Goal: Find specific page/section: Find specific page/section

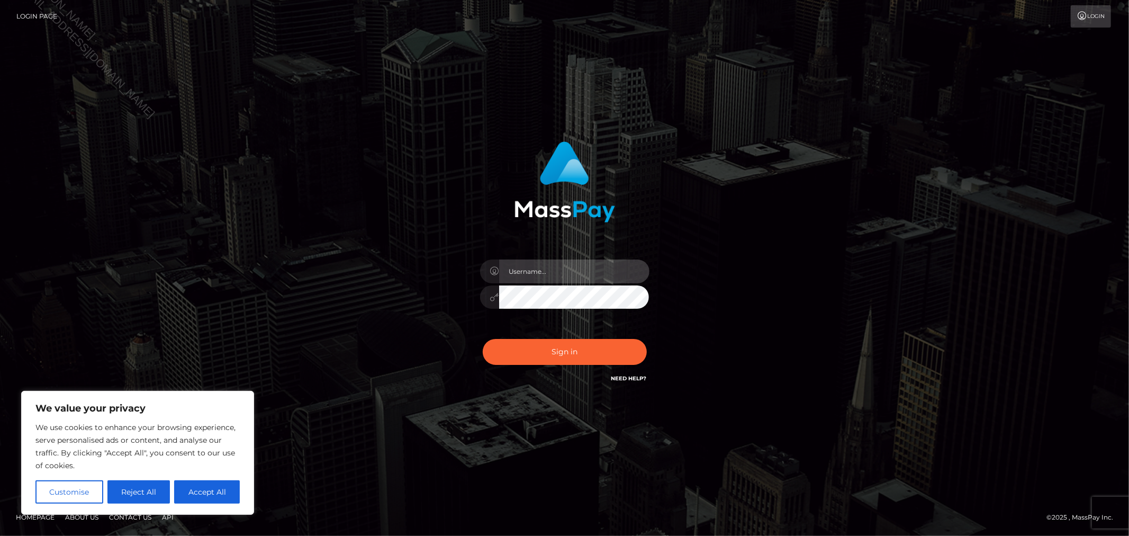
click at [565, 274] on input "text" at bounding box center [574, 271] width 150 height 24
type input "Allyssa"
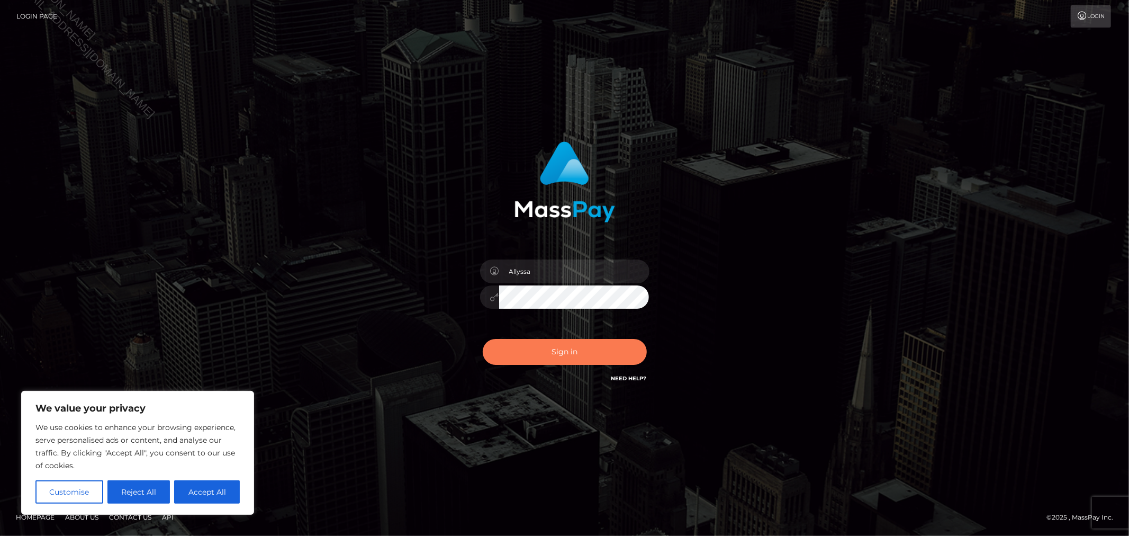
click at [504, 352] on button "Sign in" at bounding box center [565, 352] width 164 height 26
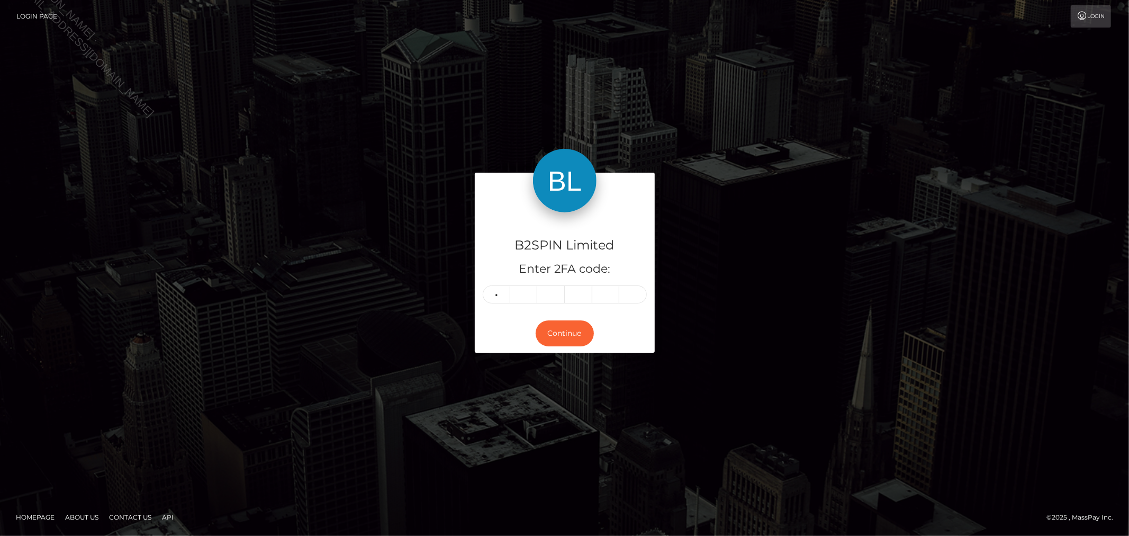
type input "1"
type input "4"
type input "8"
type input "6"
type input "2"
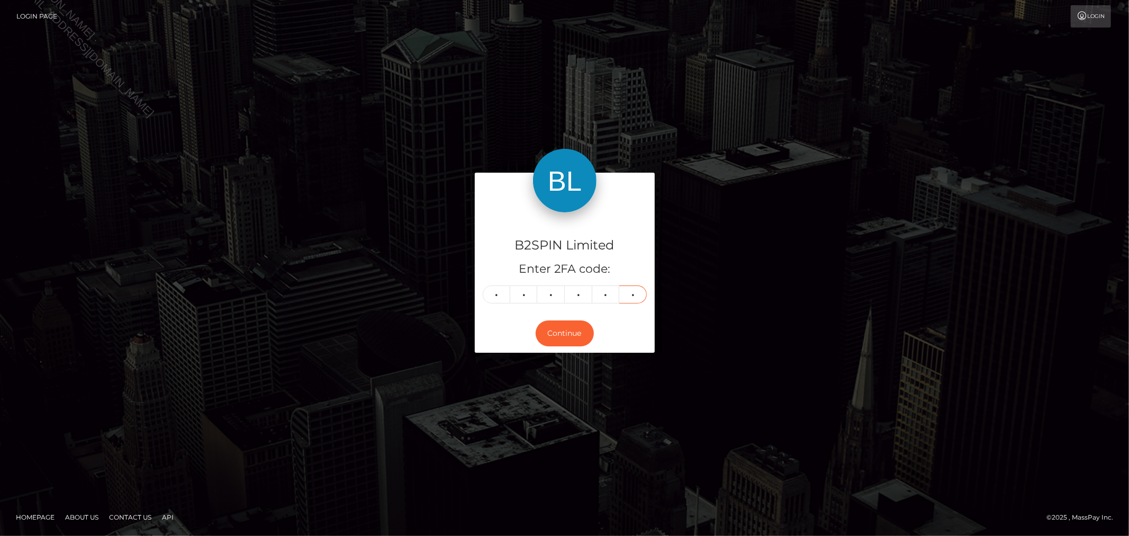
type input "2"
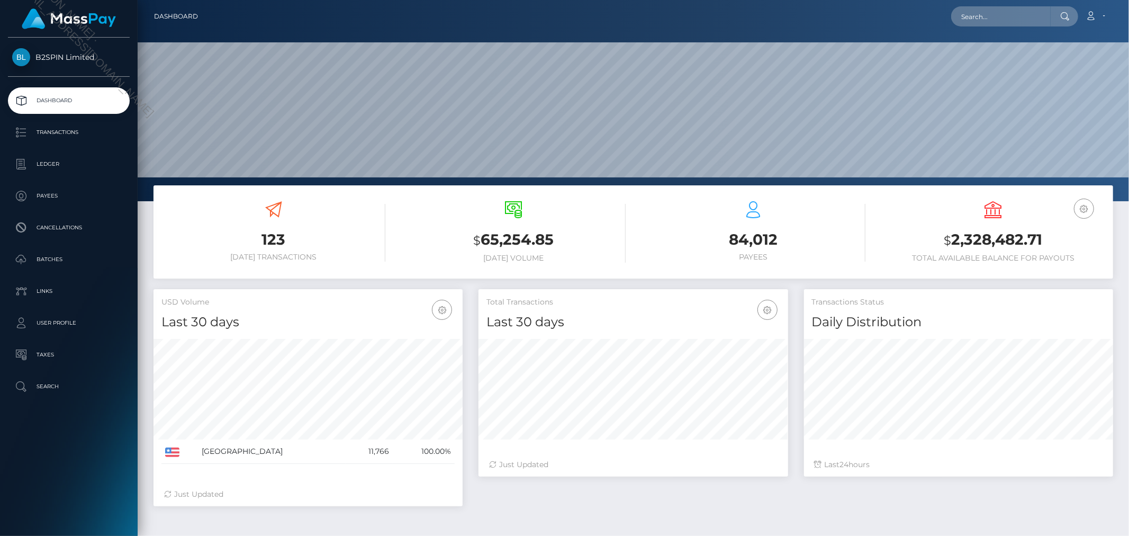
scroll to position [187, 309]
click at [1015, 10] on input "text" at bounding box center [1001, 16] width 100 height 20
paste input "6a1a7b93-6204-4b70-952c-9512445021c7"
click at [1013, 11] on input "6a1a7b93-6204-4b70-952c-9512445021c7" at bounding box center [1001, 16] width 100 height 20
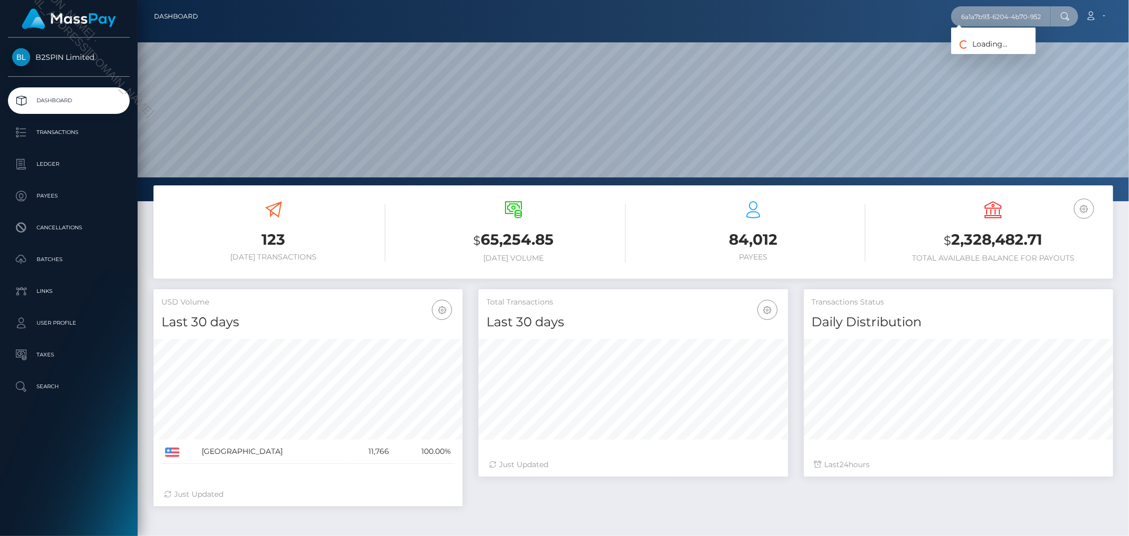
paste input "2987966"
type input "2987966"
click at [1008, 49] on link "SEAN KIRSTIN KUHL" at bounding box center [993, 55] width 85 height 20
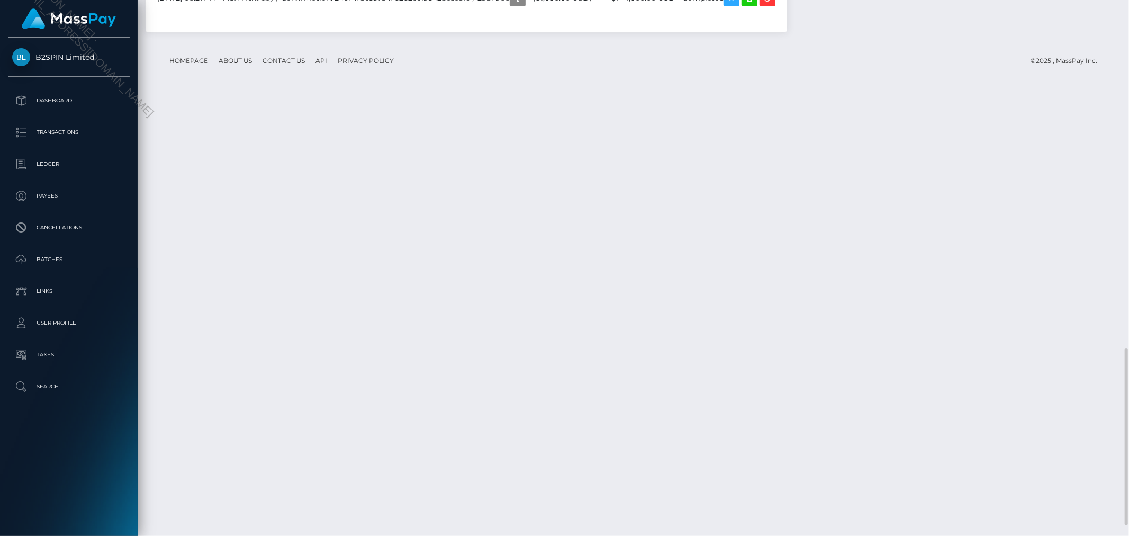
scroll to position [1082, 0]
